Goal: Browse casually: Explore the website without a specific task or goal

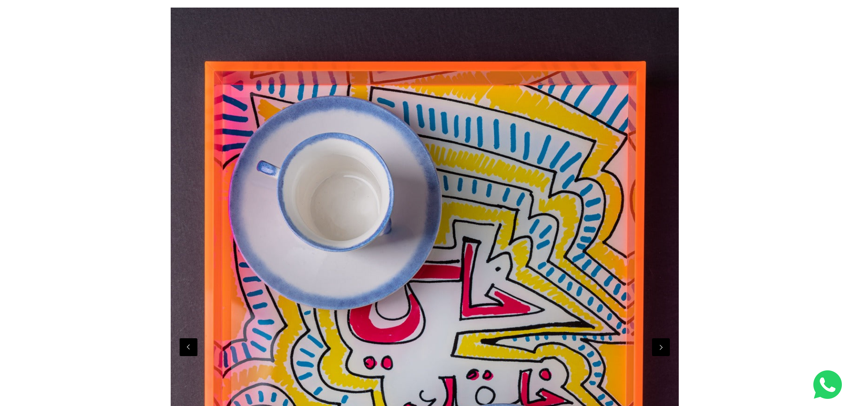
scroll to position [134, 0]
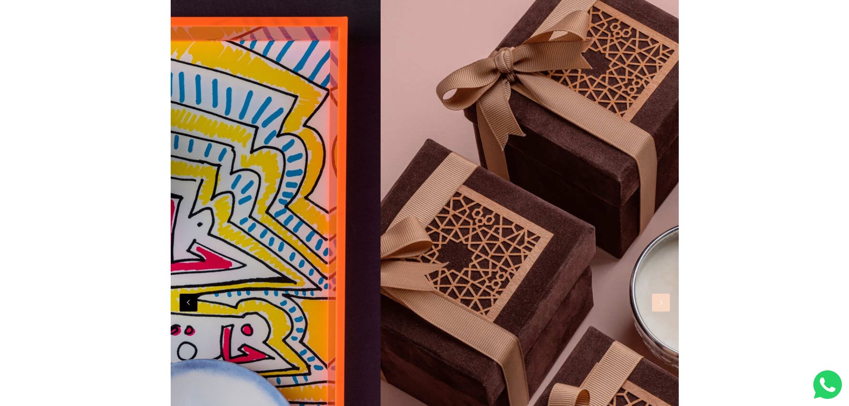
click at [658, 307] on button "Next" at bounding box center [661, 303] width 18 height 18
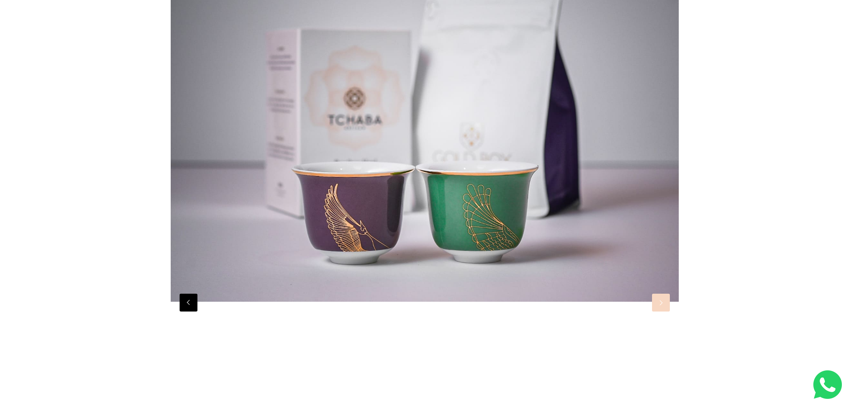
click at [658, 307] on button "Next" at bounding box center [661, 303] width 18 height 18
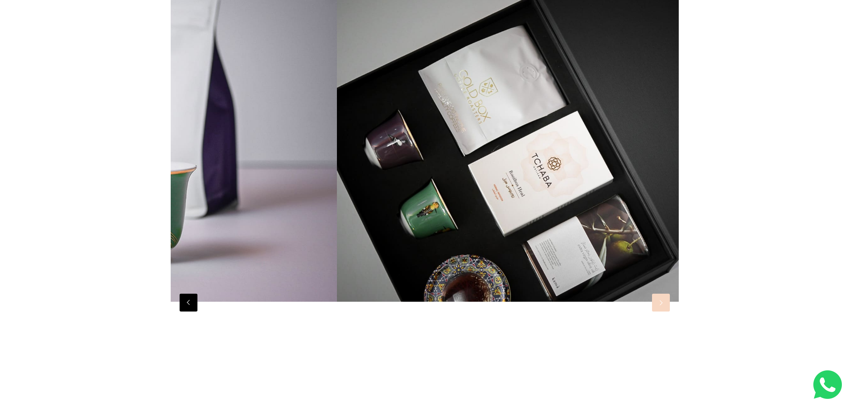
scroll to position [0, 5080]
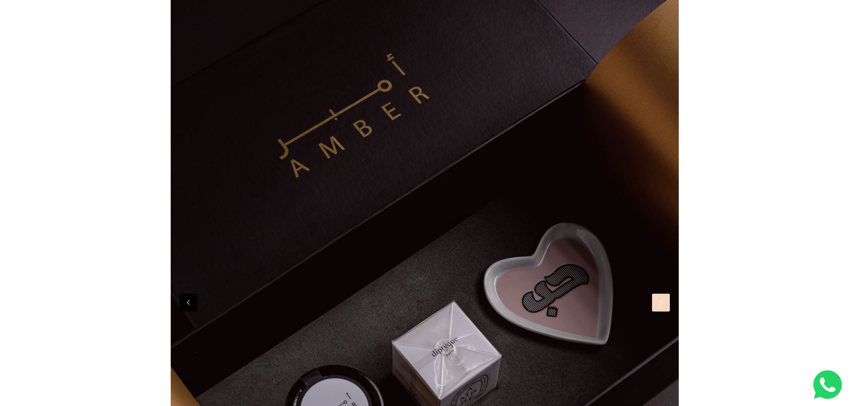
click at [658, 307] on button "Next" at bounding box center [661, 303] width 18 height 18
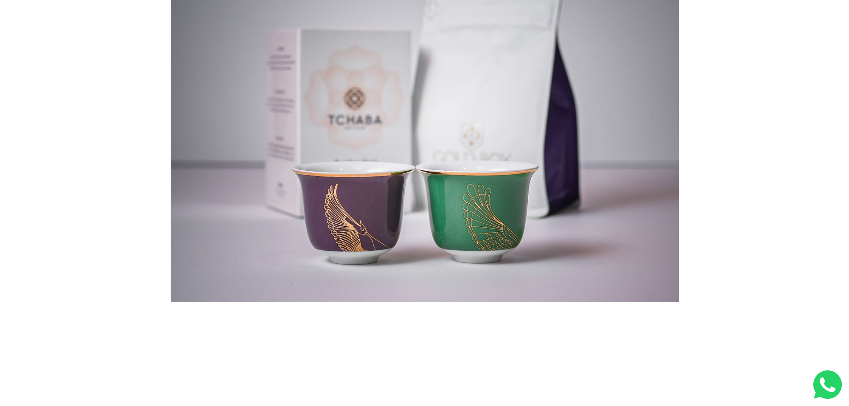
scroll to position [0, 4572]
click at [661, 310] on button "Next" at bounding box center [661, 303] width 18 height 18
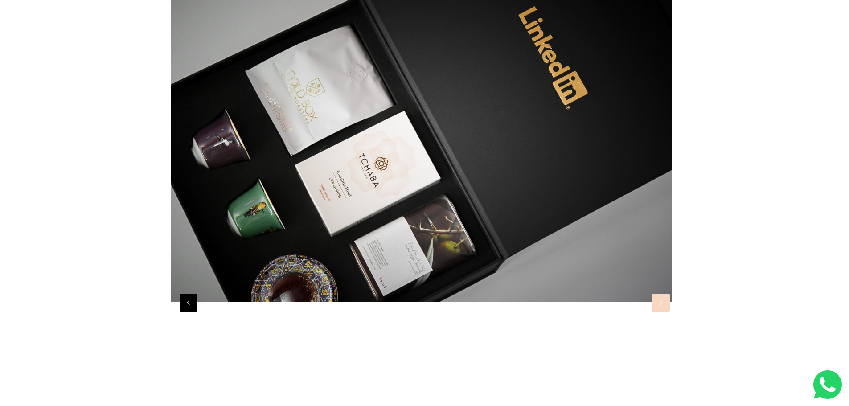
click at [661, 310] on button "Next" at bounding box center [661, 303] width 18 height 18
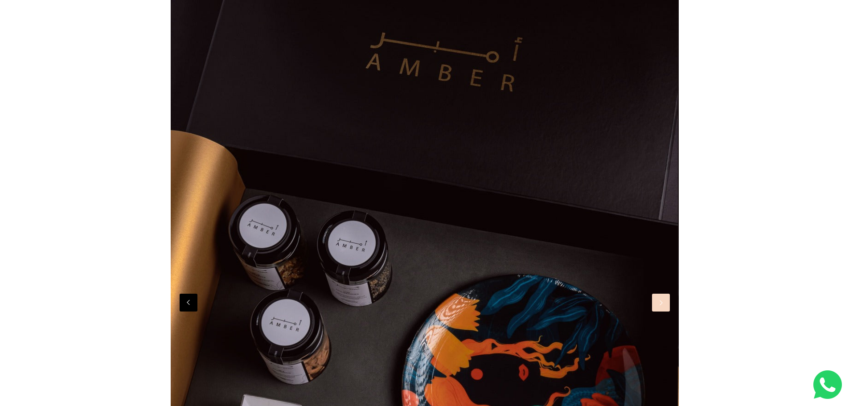
click at [661, 310] on button "Next" at bounding box center [661, 303] width 18 height 18
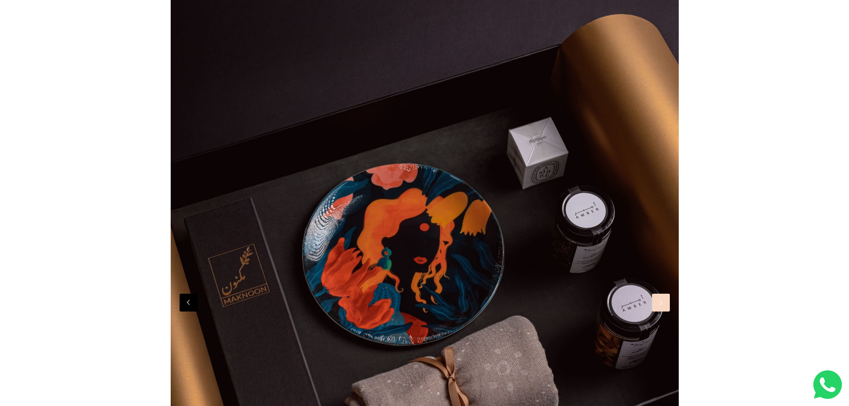
click at [661, 310] on button "Next" at bounding box center [661, 303] width 18 height 18
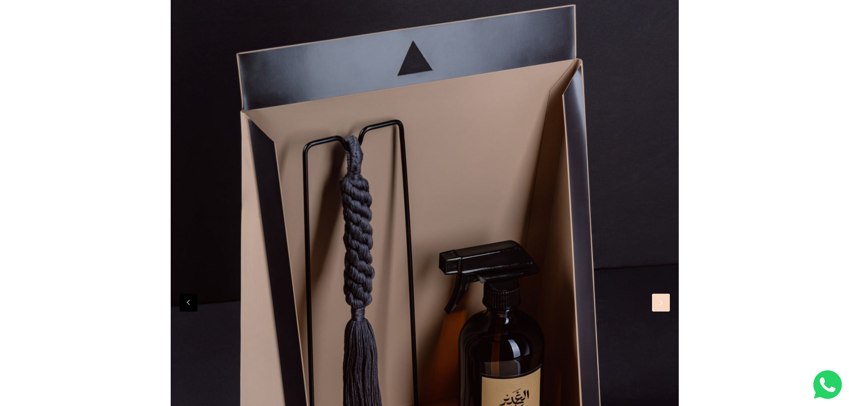
click at [661, 310] on button "Next" at bounding box center [661, 303] width 18 height 18
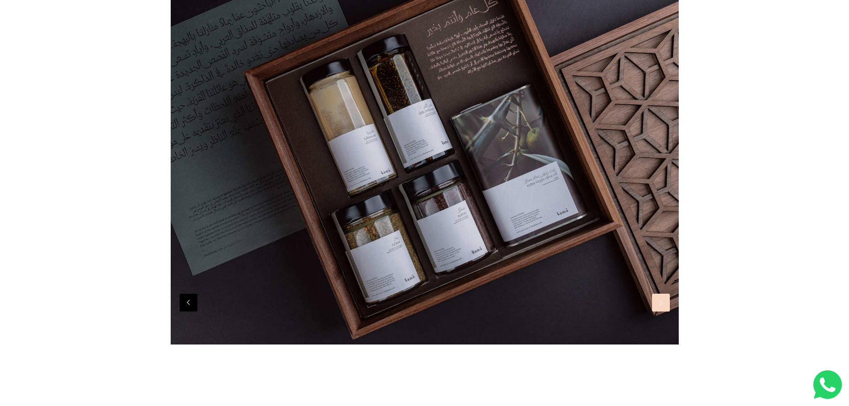
click at [661, 310] on button "Next" at bounding box center [661, 303] width 18 height 18
